Goal: Task Accomplishment & Management: Complete application form

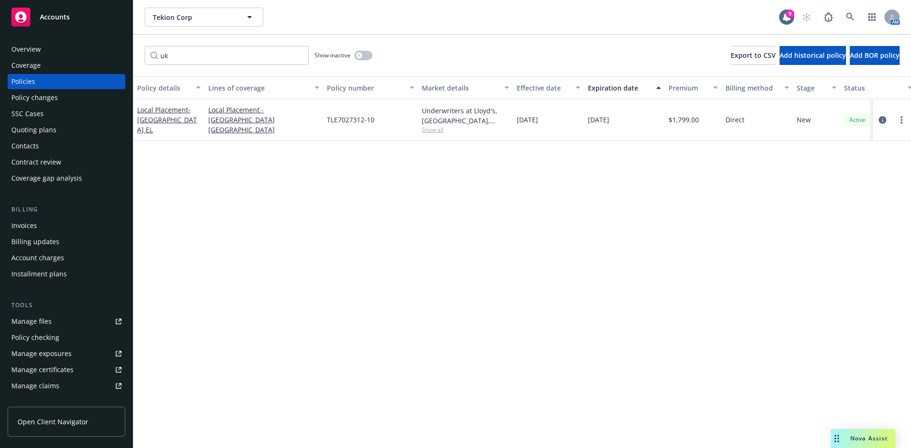
click at [437, 222] on div "Policy details Lines of coverage Policy number Market details Effective date Ex…" at bounding box center [522, 262] width 778 height 372
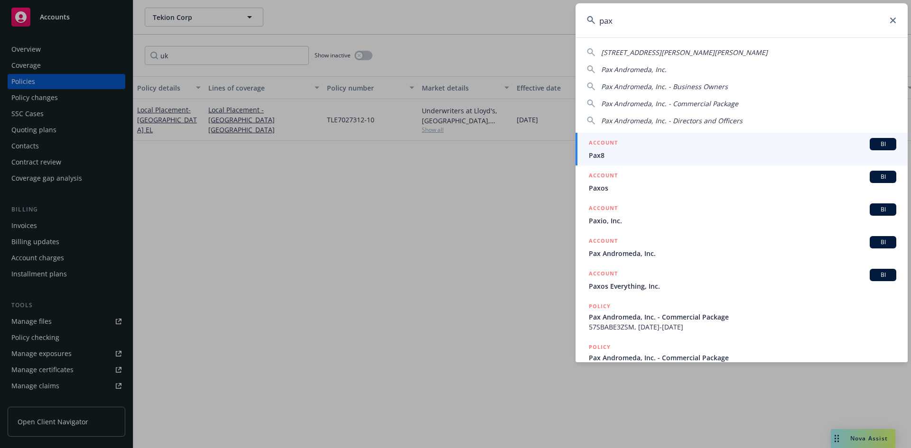
type input "pax"
click at [871, 139] on div "BI" at bounding box center [883, 144] width 27 height 12
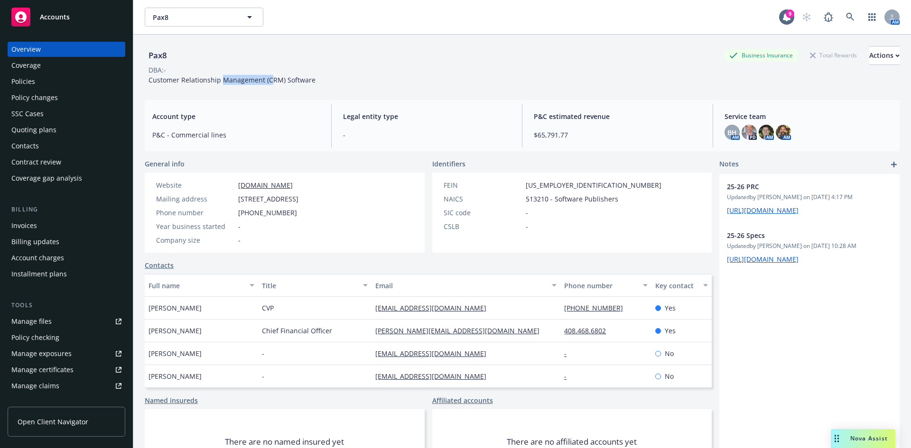
drag, startPoint x: 271, startPoint y: 83, endPoint x: 222, endPoint y: 79, distance: 49.5
click at [222, 79] on span "Customer Relationship Management (CRM) Software" at bounding box center [232, 79] width 167 height 9
click at [221, 79] on span "Customer Relationship Management (CRM) Software" at bounding box center [232, 79] width 167 height 9
click at [50, 129] on div "Quoting plans" at bounding box center [33, 129] width 45 height 15
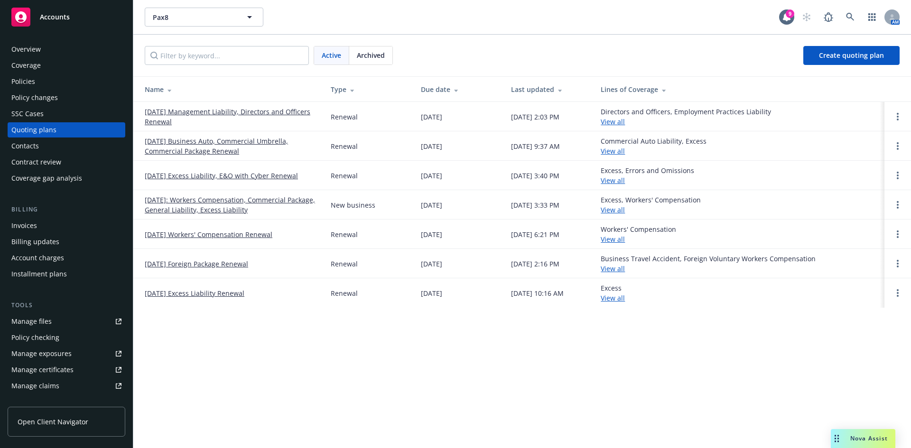
click at [216, 150] on link "[DATE] Business Auto, Commercial Umbrella, Commercial Package Renewal" at bounding box center [230, 146] width 171 height 20
click at [235, 176] on link "[DATE] Excess Liability, E&O with Cyber Renewal" at bounding box center [221, 176] width 153 height 10
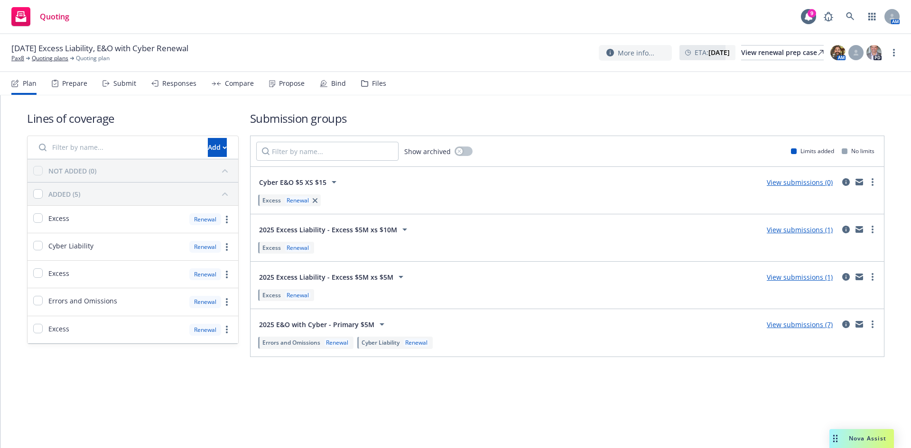
click at [119, 87] on div "Submit" at bounding box center [124, 84] width 23 height 8
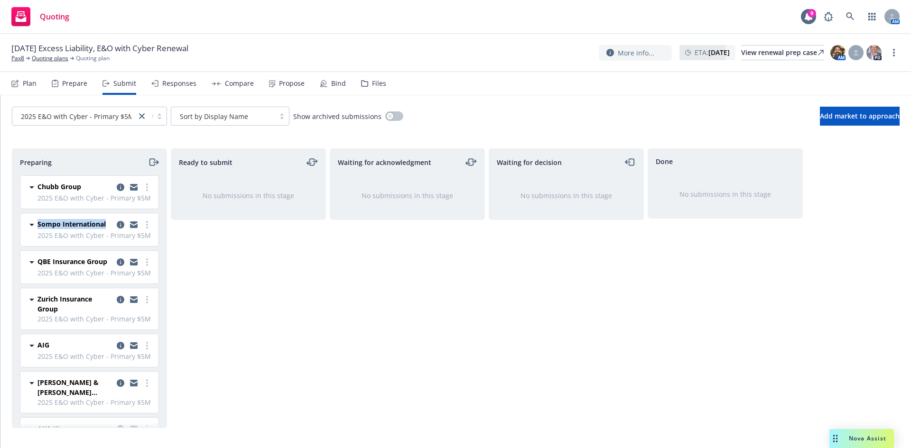
drag, startPoint x: 163, startPoint y: 210, endPoint x: 160, endPoint y: 238, distance: 28.6
click at [160, 238] on div "Preparing Chubb Group 2025 E&O with Cyber - Primary $5M Thursday, September 4, …" at bounding box center [89, 289] width 155 height 280
click at [196, 289] on div "Ready to submit No submissions in this stage" at bounding box center [248, 289] width 155 height 280
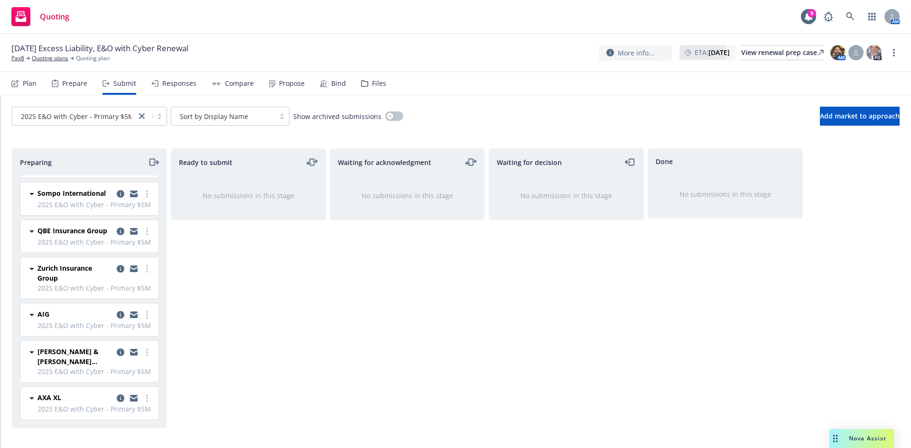
scroll to position [48, 0]
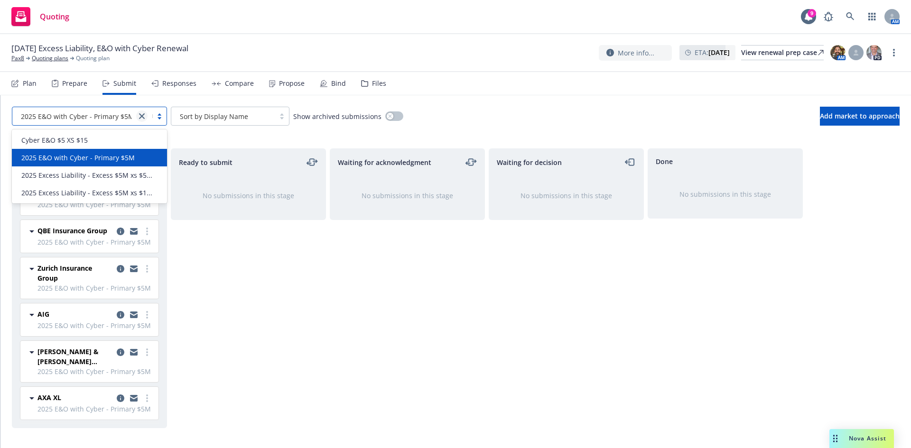
click at [139, 117] on icon "close" at bounding box center [142, 116] width 6 height 6
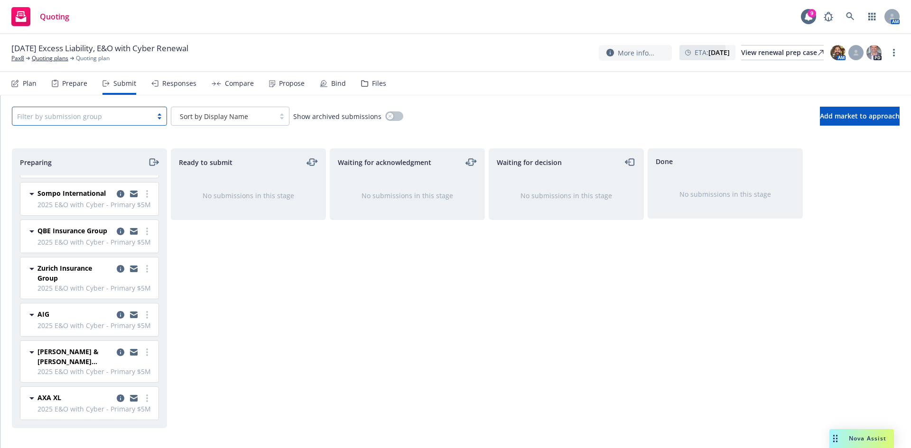
click at [114, 117] on div at bounding box center [82, 116] width 130 height 11
type input "p"
click at [35, 82] on div "Plan" at bounding box center [30, 84] width 14 height 8
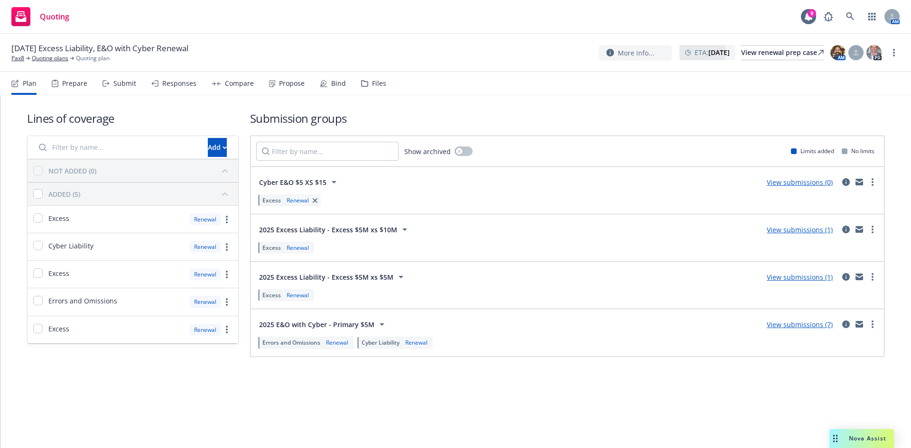
click at [534, 117] on h1 "Submission groups" at bounding box center [567, 119] width 634 height 16
click at [114, 82] on div "Submit" at bounding box center [124, 84] width 23 height 8
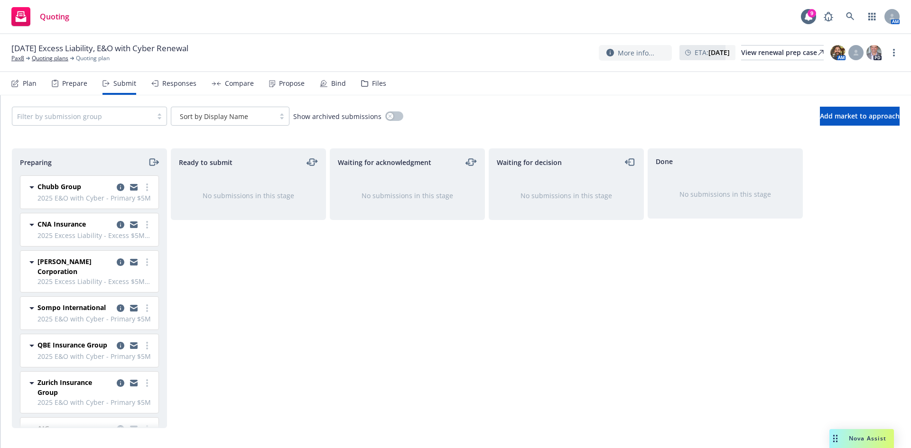
click at [122, 122] on div "Filter by submission group" at bounding box center [82, 116] width 140 height 15
click at [351, 281] on div "Waiting for acknowledgment No submissions in this stage" at bounding box center [407, 289] width 155 height 280
click at [49, 58] on link "Quoting plans" at bounding box center [50, 58] width 37 height 9
